Goal: Information Seeking & Learning: Learn about a topic

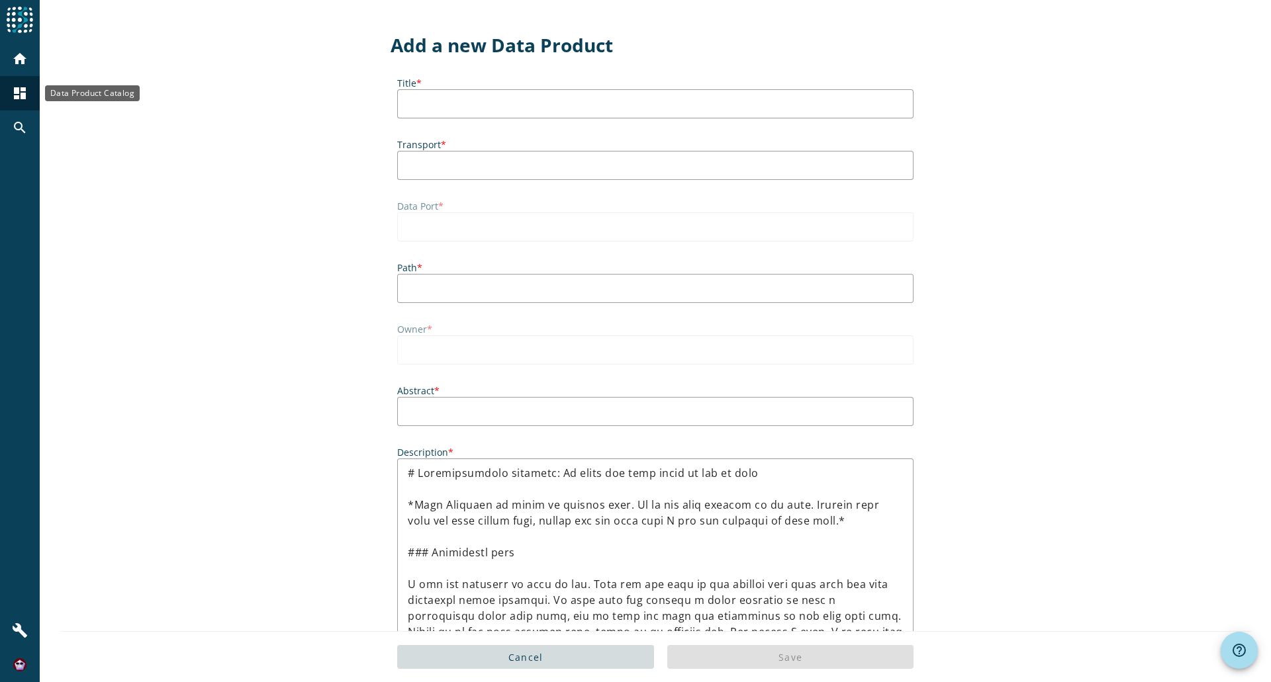
click at [22, 94] on mat-icon "dashboard" at bounding box center [20, 93] width 16 height 16
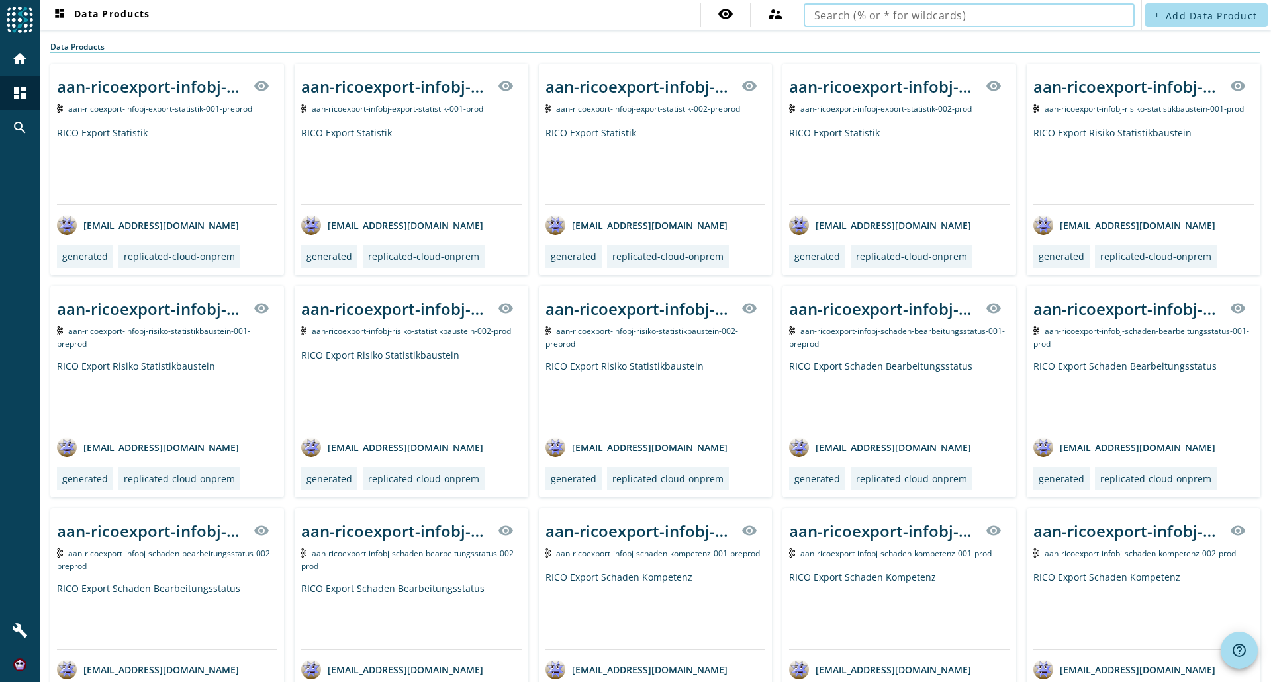
click at [921, 19] on input "text" at bounding box center [969, 15] width 310 height 16
click at [926, 11] on input "text" at bounding box center [969, 15] width 310 height 16
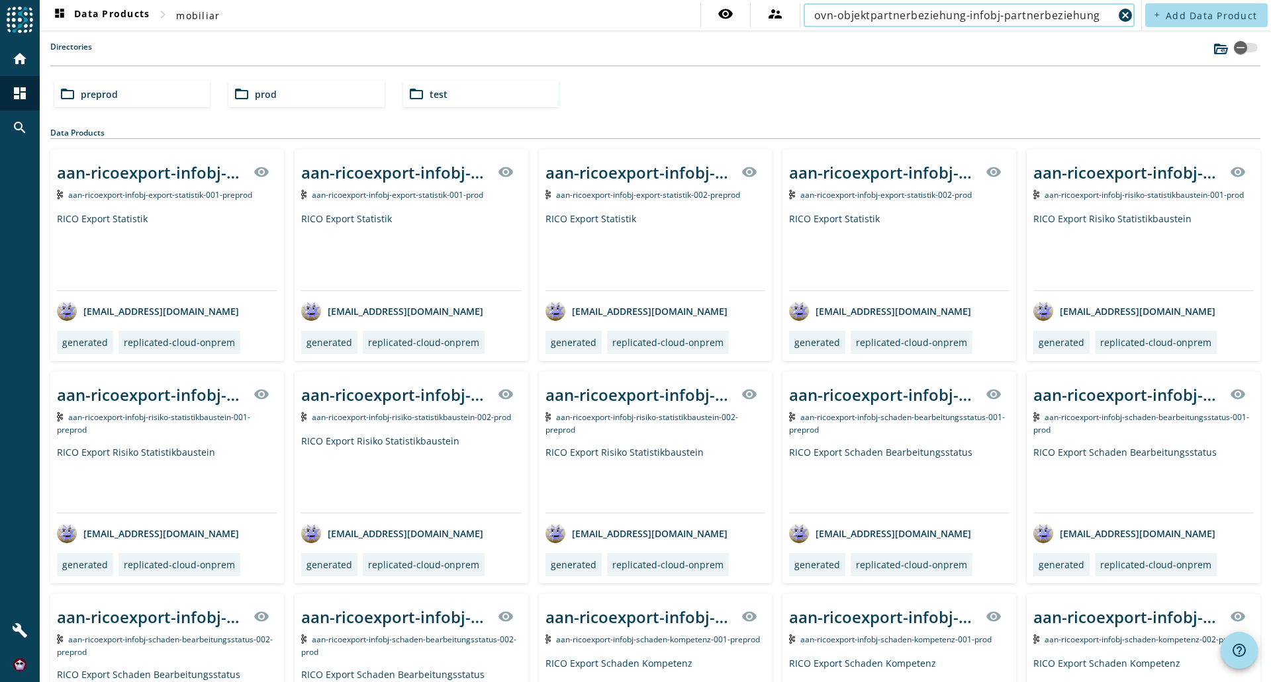
type input "ovn-objektpartnerbeziehung-infobj-partnerbeziehung"
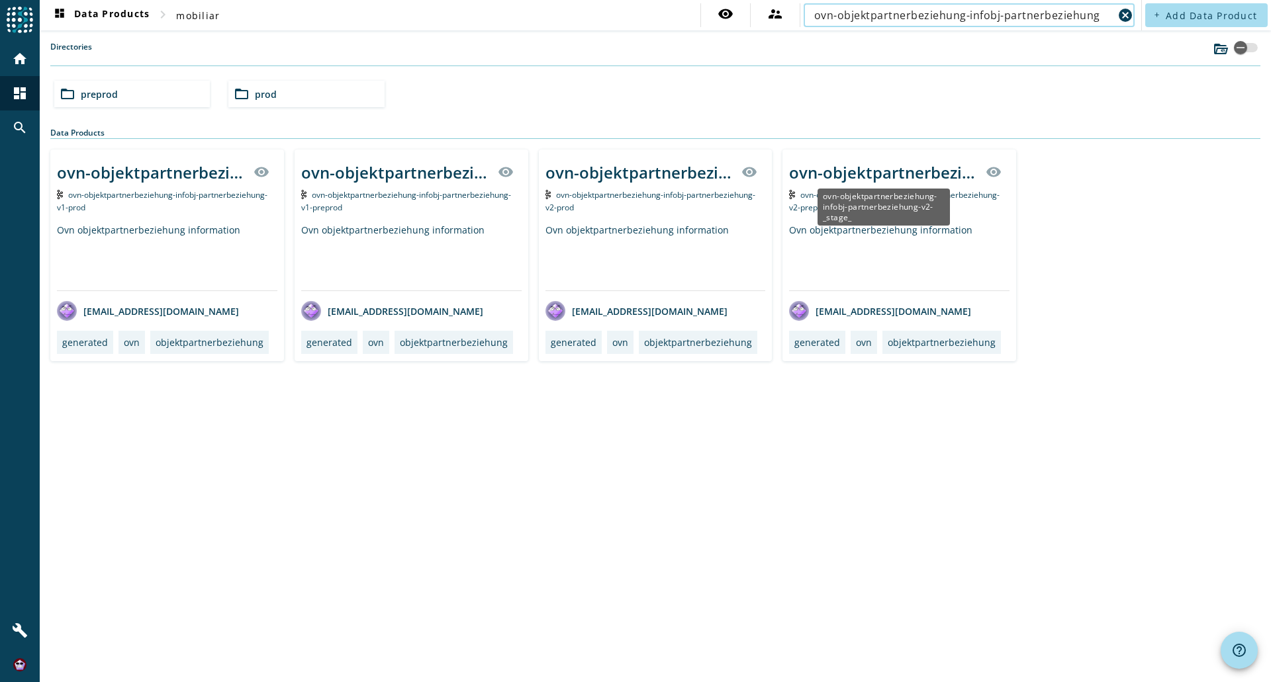
click at [854, 169] on div "ovn-objektpartnerbeziehung-infobj-partnerbeziehung-v2-_stage_" at bounding box center [883, 172] width 189 height 22
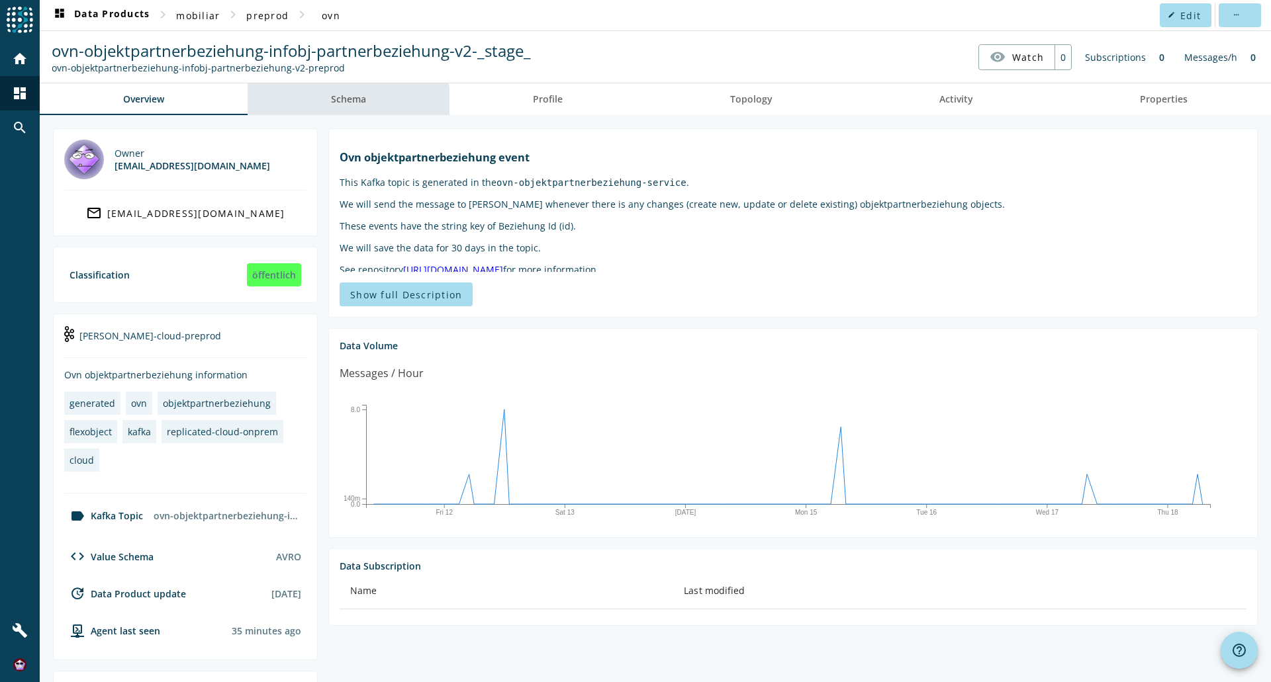
drag, startPoint x: 344, startPoint y: 104, endPoint x: 326, endPoint y: 122, distance: 25.7
click at [344, 104] on span "Schema" at bounding box center [348, 99] width 35 height 9
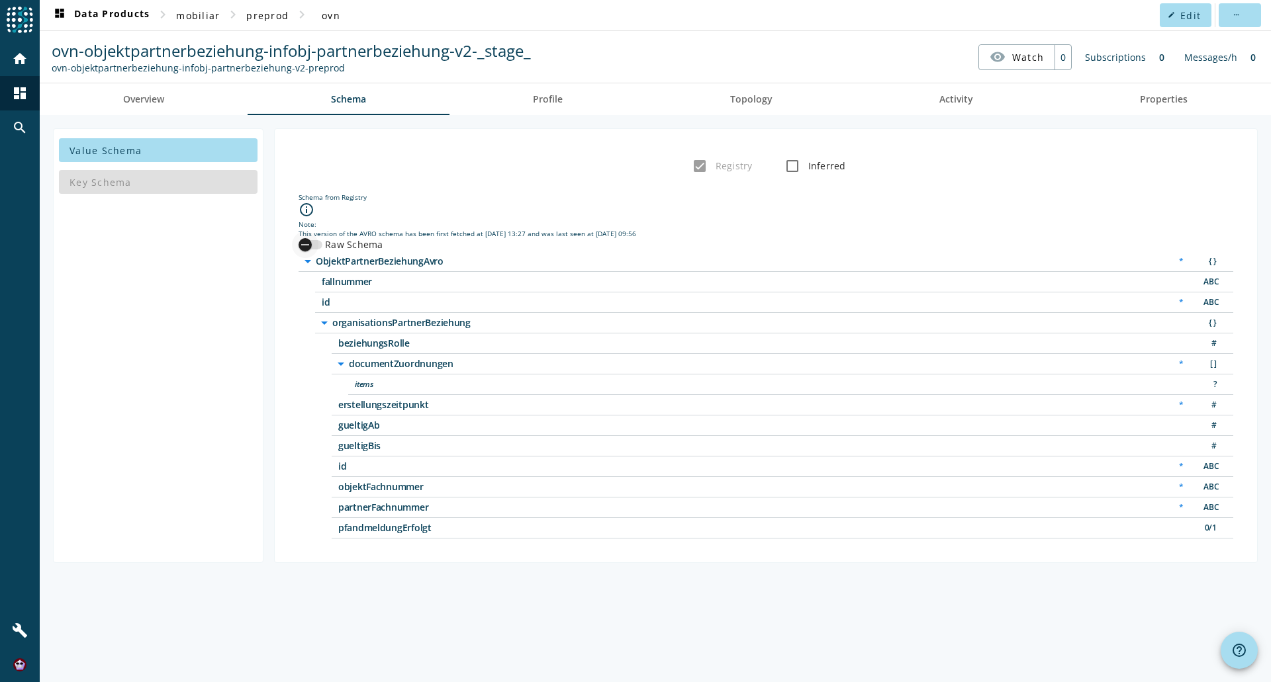
click at [310, 244] on icon "button" at bounding box center [305, 245] width 12 height 12
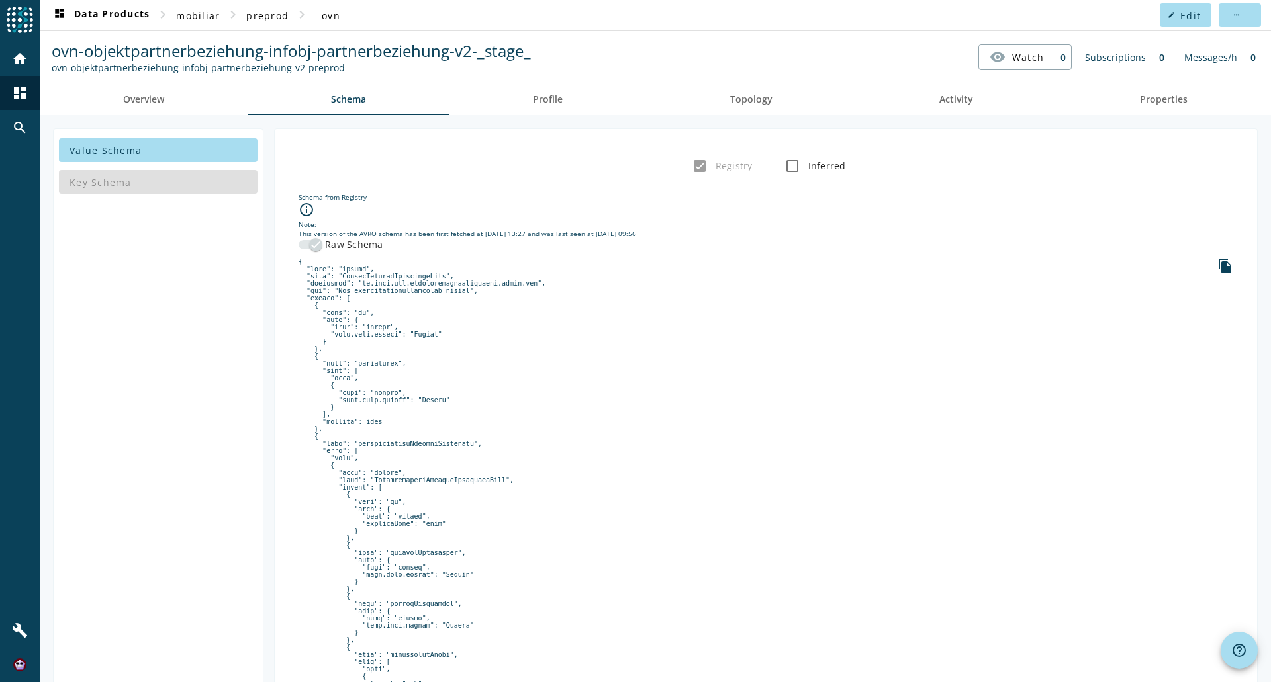
click at [99, 189] on div "Key Schema" at bounding box center [158, 182] width 199 height 32
click at [99, 183] on div "Key Schema" at bounding box center [158, 182] width 199 height 32
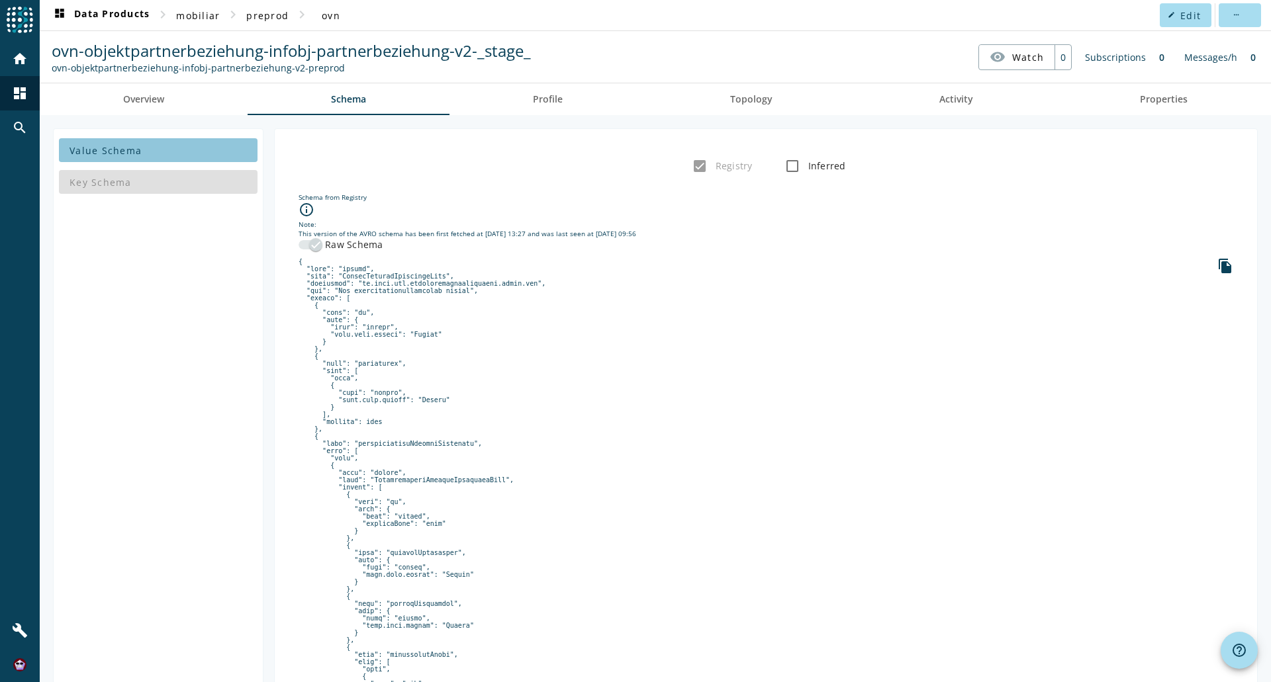
click at [99, 148] on span "Value Schema" at bounding box center [105, 150] width 72 height 13
click at [83, 179] on div "Key Schema" at bounding box center [158, 182] width 199 height 32
click at [146, 186] on div "Key Schema" at bounding box center [158, 182] width 199 height 32
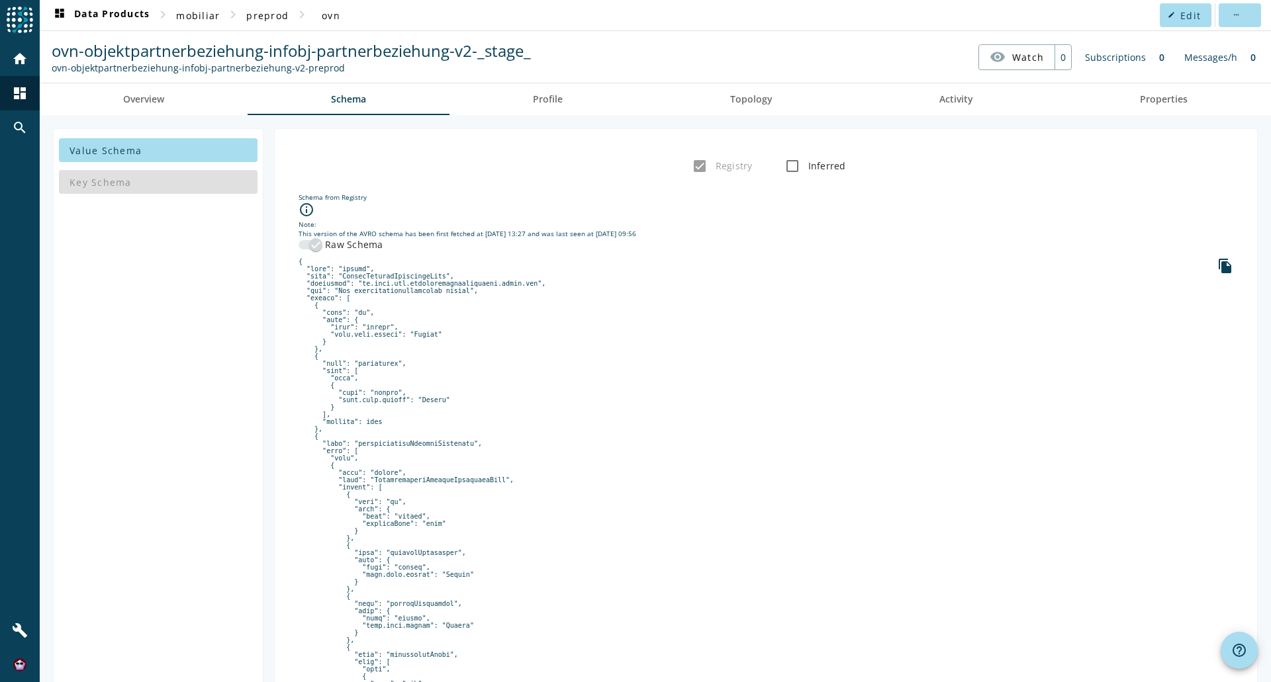
click at [141, 186] on div "Key Schema" at bounding box center [158, 182] width 199 height 32
click at [98, 183] on div "Key Schema" at bounding box center [158, 182] width 199 height 32
click at [98, 144] on span "Value Schema" at bounding box center [105, 150] width 72 height 13
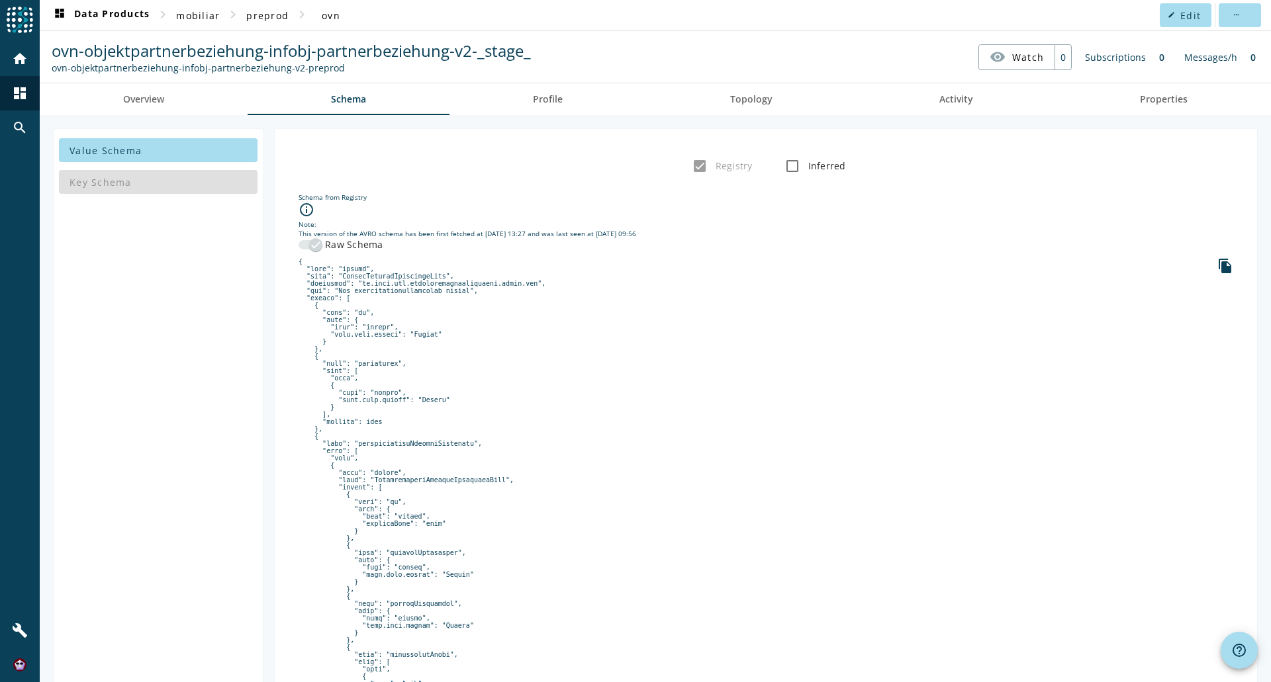
click at [582, 53] on nav "ovn-objektpartnerbeziehung-infobj-partnerbeziehung-v2-_stage_ ovn-objektpartner…" at bounding box center [655, 56] width 1220 height 41
click at [701, 48] on nav "ovn-objektpartnerbeziehung-infobj-partnerbeziehung-v2-_stage_ ovn-objektpartner…" at bounding box center [655, 56] width 1220 height 41
click at [694, 36] on nav "ovn-objektpartnerbeziehung-infobj-partnerbeziehung-v2-_stage_ ovn-objektpartner…" at bounding box center [655, 56] width 1220 height 41
